Goal: Find specific page/section: Find specific page/section

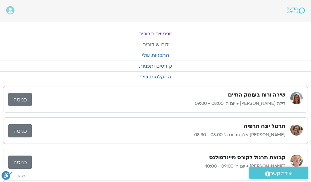
click at [157, 42] on link "לוח שידורים" at bounding box center [155, 44] width 311 height 10
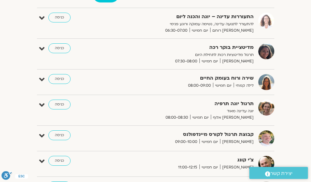
scroll to position [16, 0]
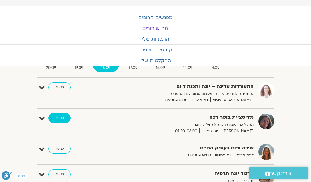
click at [61, 116] on link "כניסה" at bounding box center [59, 118] width 22 height 10
